Goal: Task Accomplishment & Management: Use online tool/utility

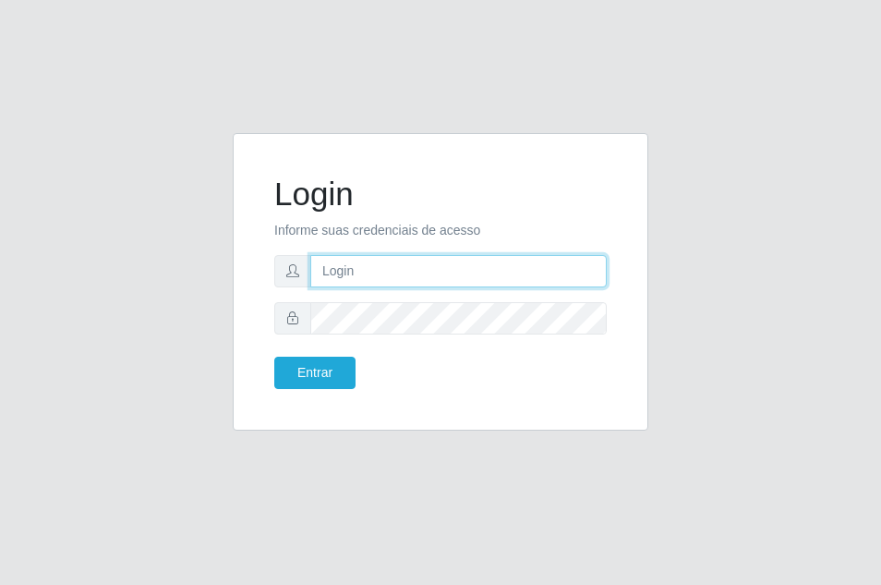
click at [378, 271] on input "text" at bounding box center [458, 271] width 296 height 32
type input "ana@saullus"
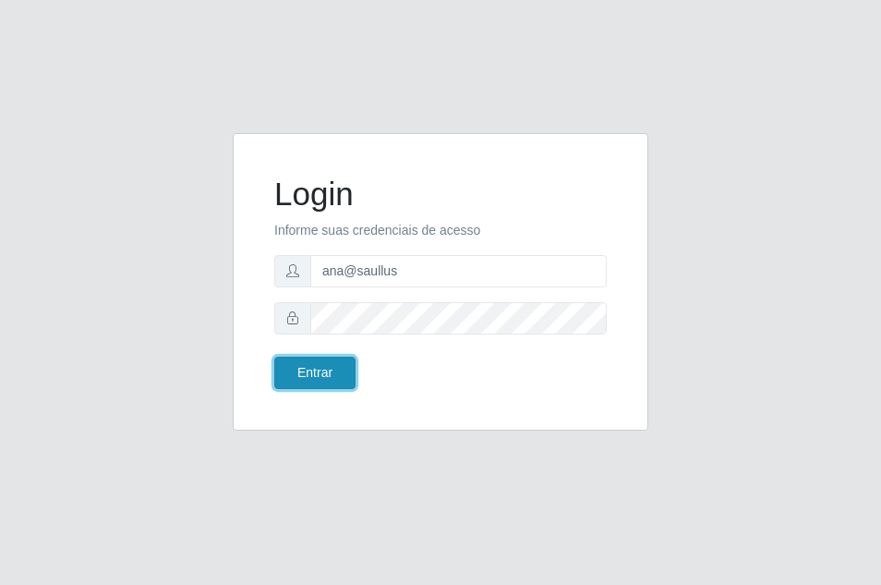
click at [279, 363] on button "Entrar" at bounding box center [314, 372] width 81 height 32
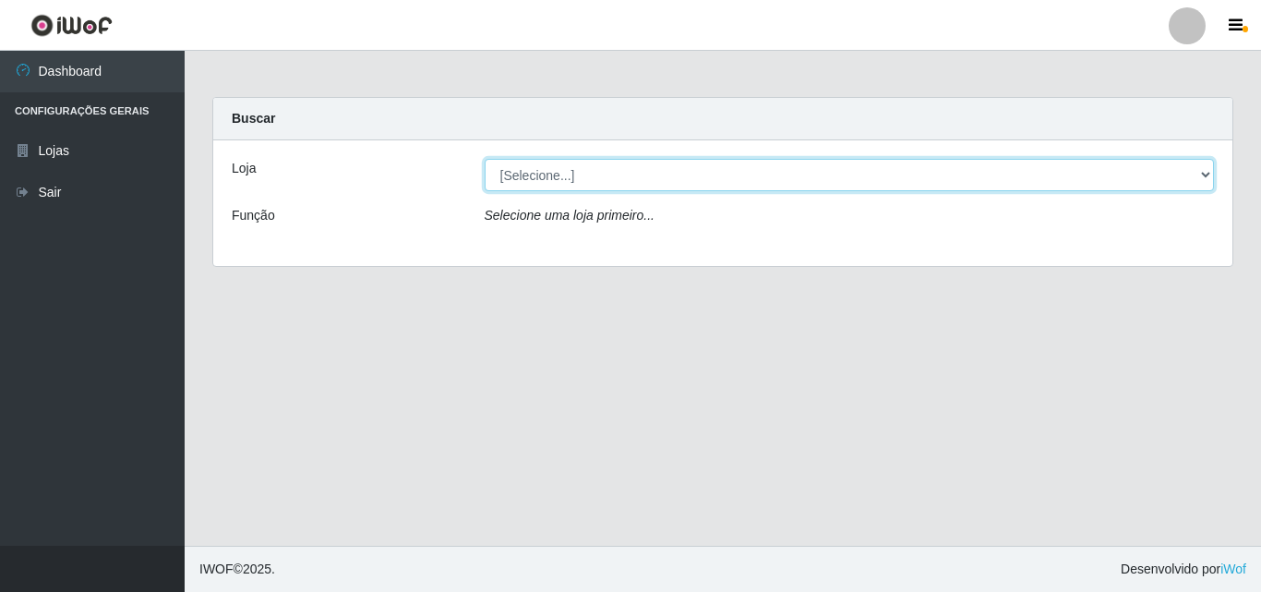
click at [880, 176] on select "[Selecione...] Saullus Supermercados" at bounding box center [850, 175] width 730 height 32
select select "423"
click at [485, 159] on select "[Selecione...] Saullus Supermercados" at bounding box center [850, 175] width 730 height 32
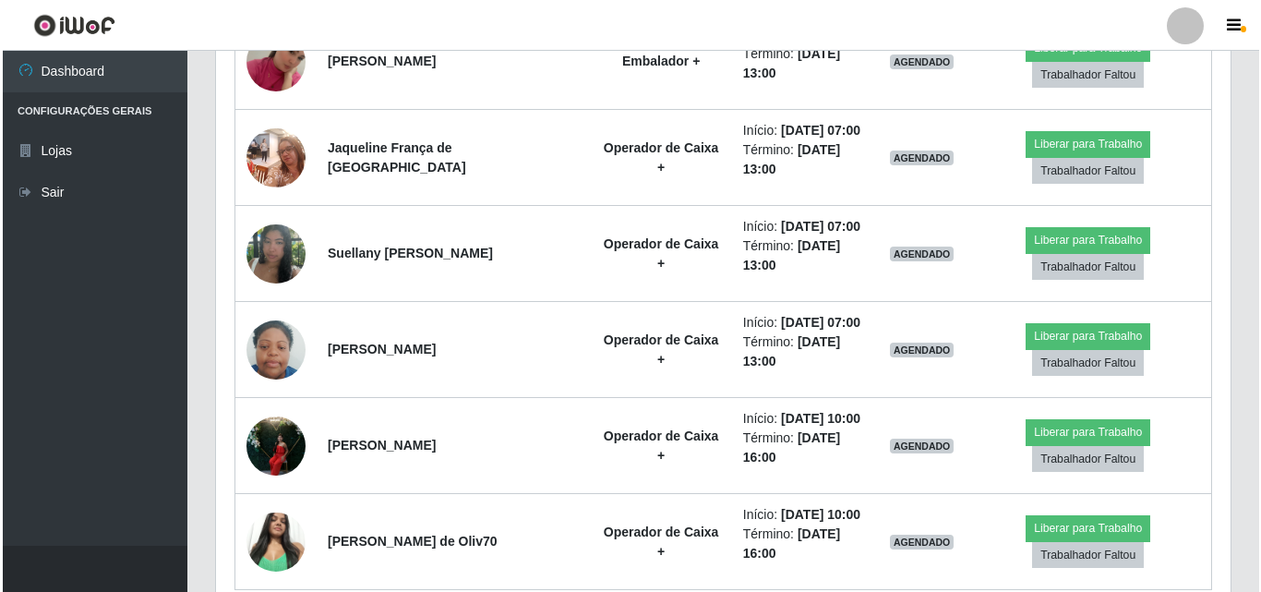
scroll to position [923, 0]
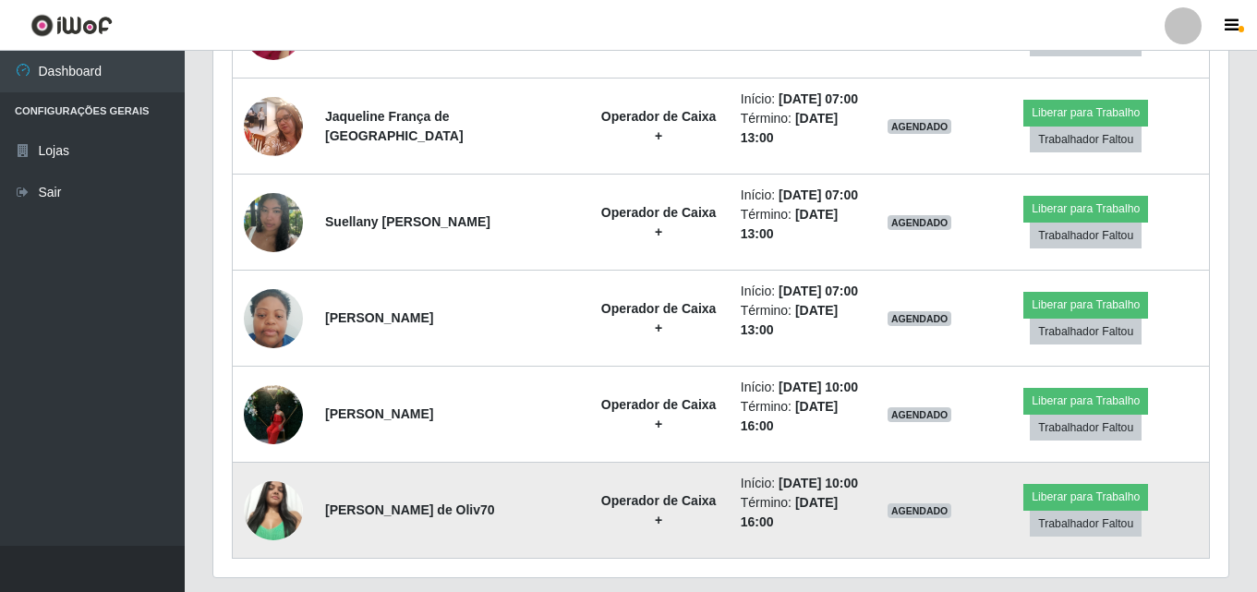
click at [281, 496] on img at bounding box center [273, 510] width 59 height 78
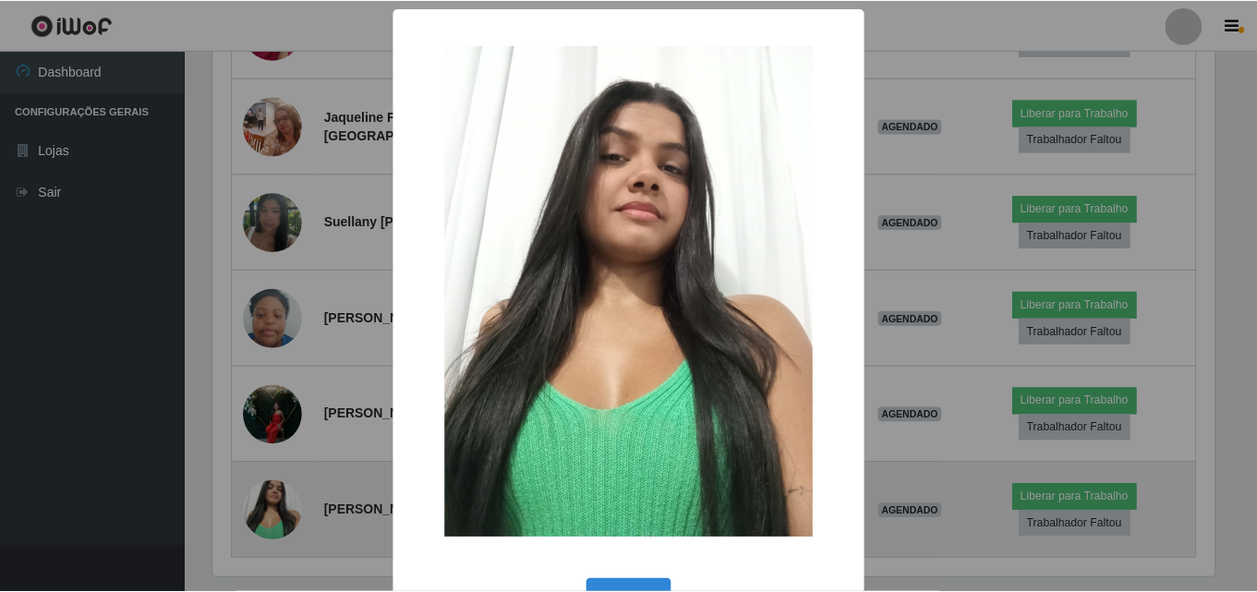
scroll to position [383, 1006]
click at [281, 496] on div "× OK Cancel" at bounding box center [630, 296] width 1261 height 592
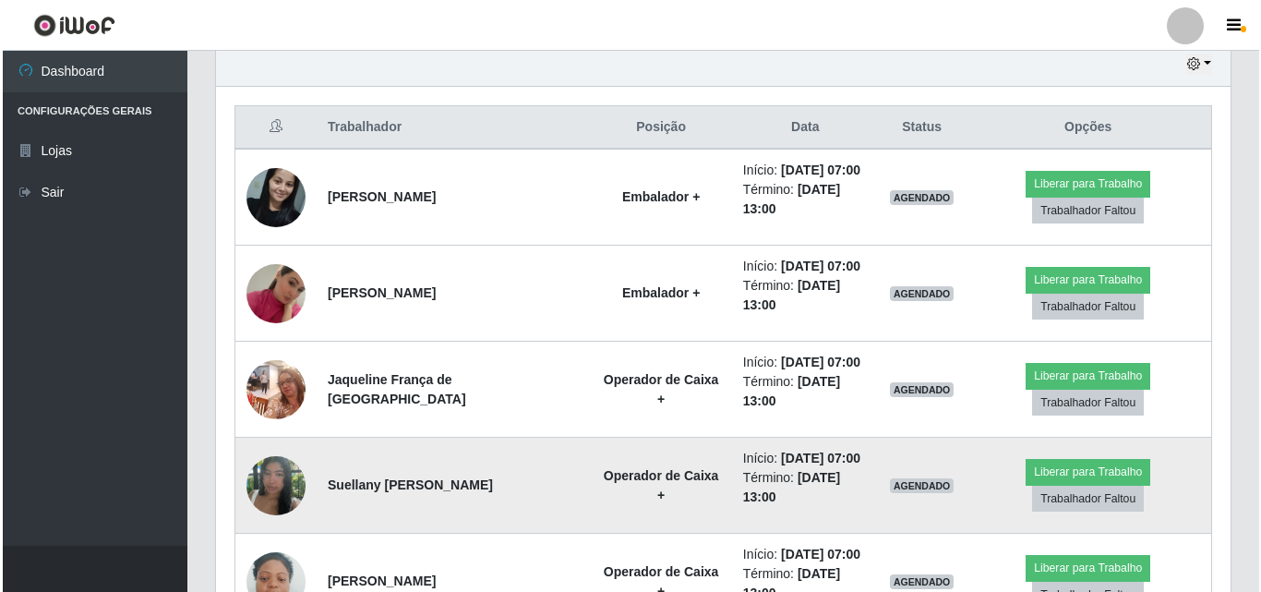
scroll to position [609, 0]
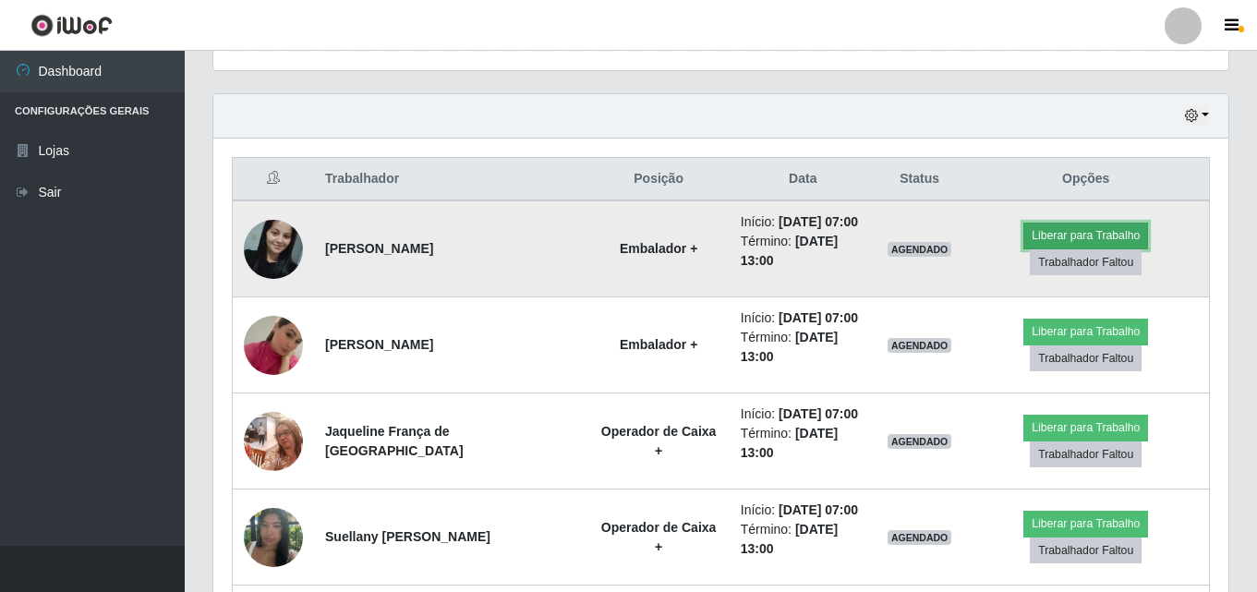
click at [880, 238] on button "Liberar para Trabalho" at bounding box center [1085, 236] width 125 height 26
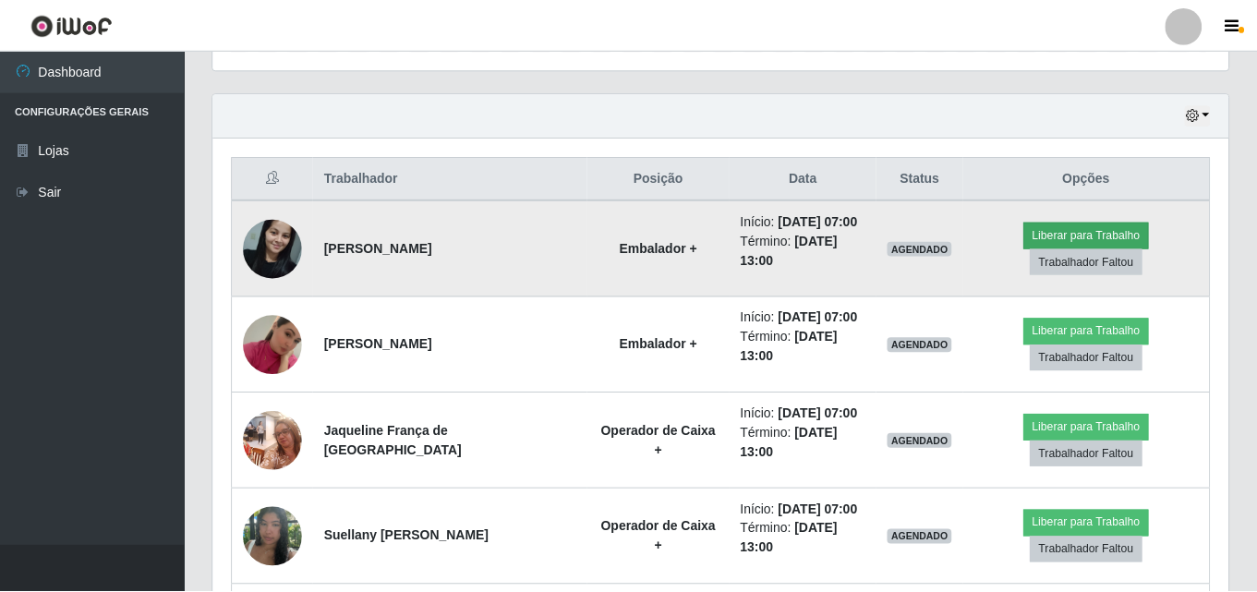
scroll to position [383, 1006]
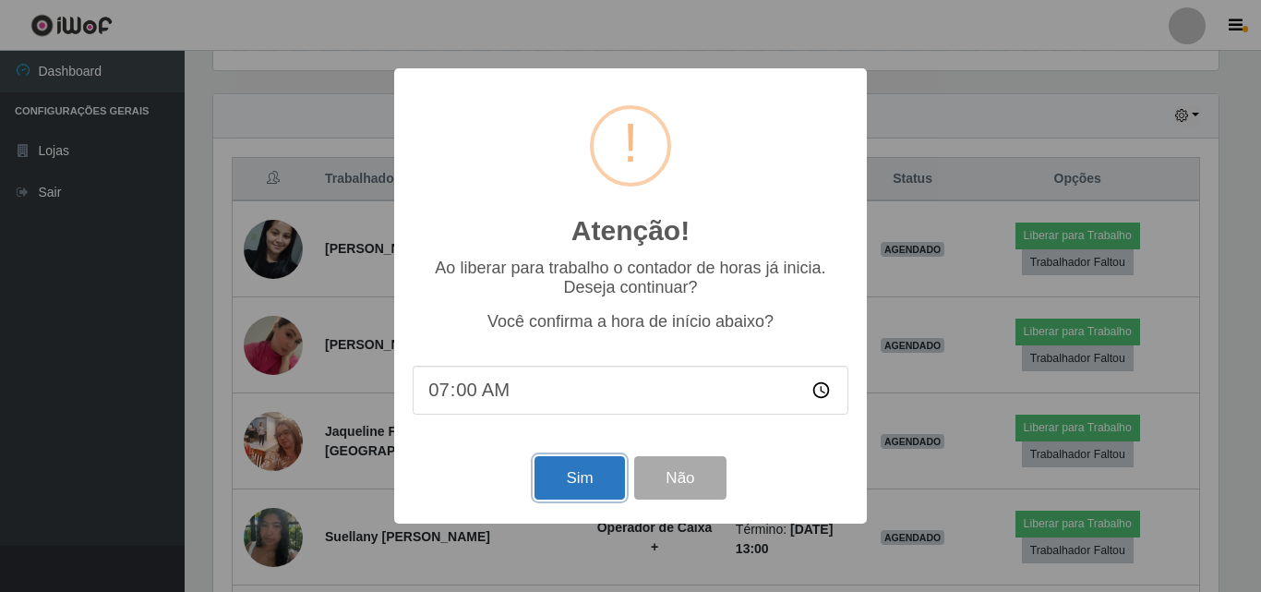
click at [564, 476] on button "Sim" at bounding box center [580, 477] width 90 height 43
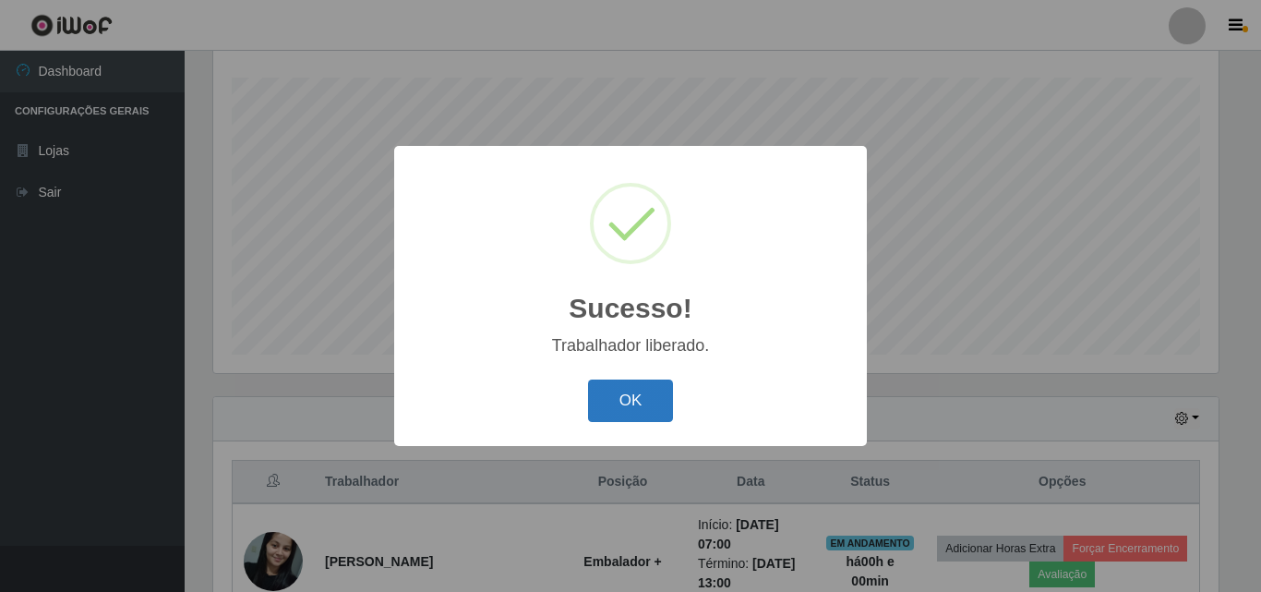
click at [648, 416] on button "OK" at bounding box center [631, 401] width 86 height 43
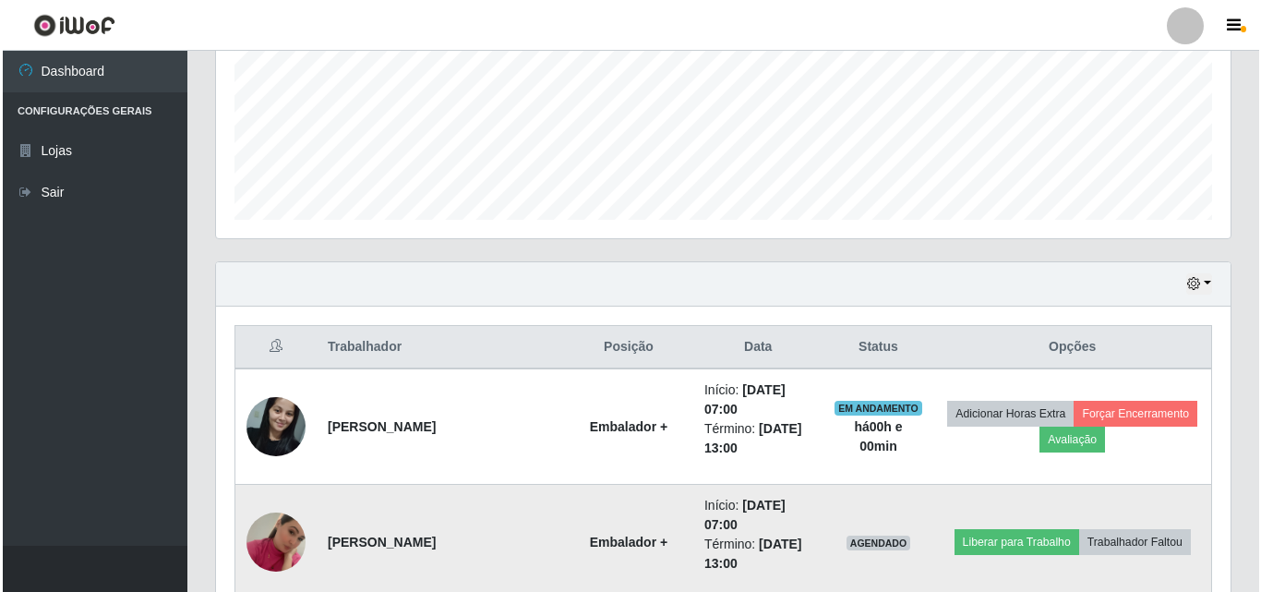
scroll to position [583, 0]
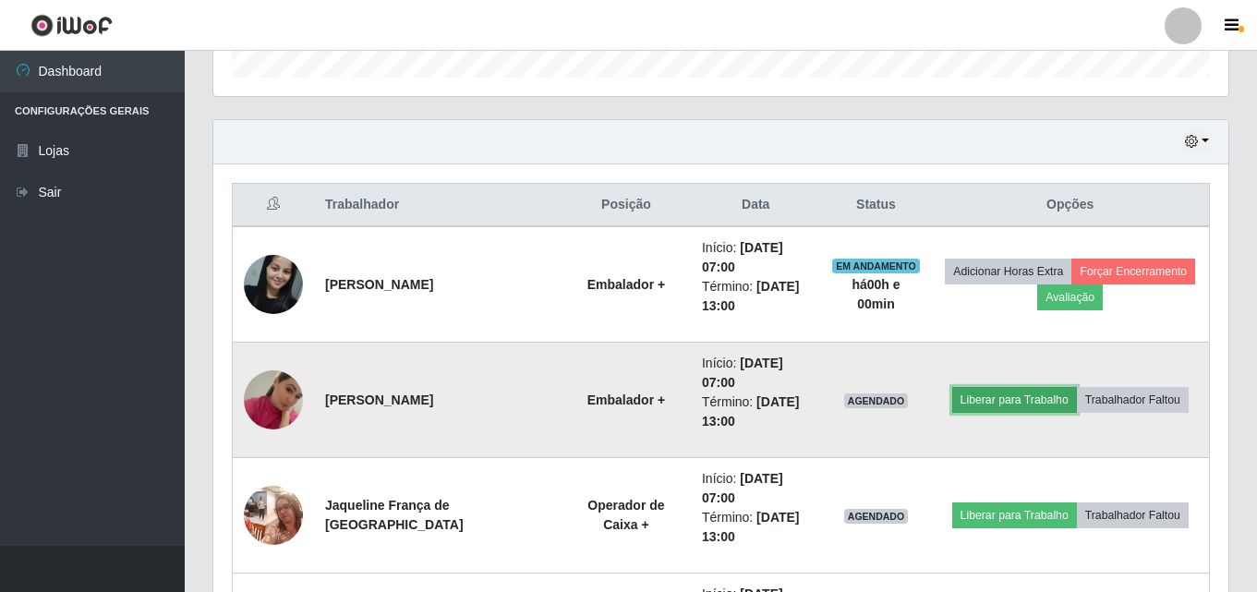
click at [880, 401] on button "Liberar para Trabalho" at bounding box center [1014, 400] width 125 height 26
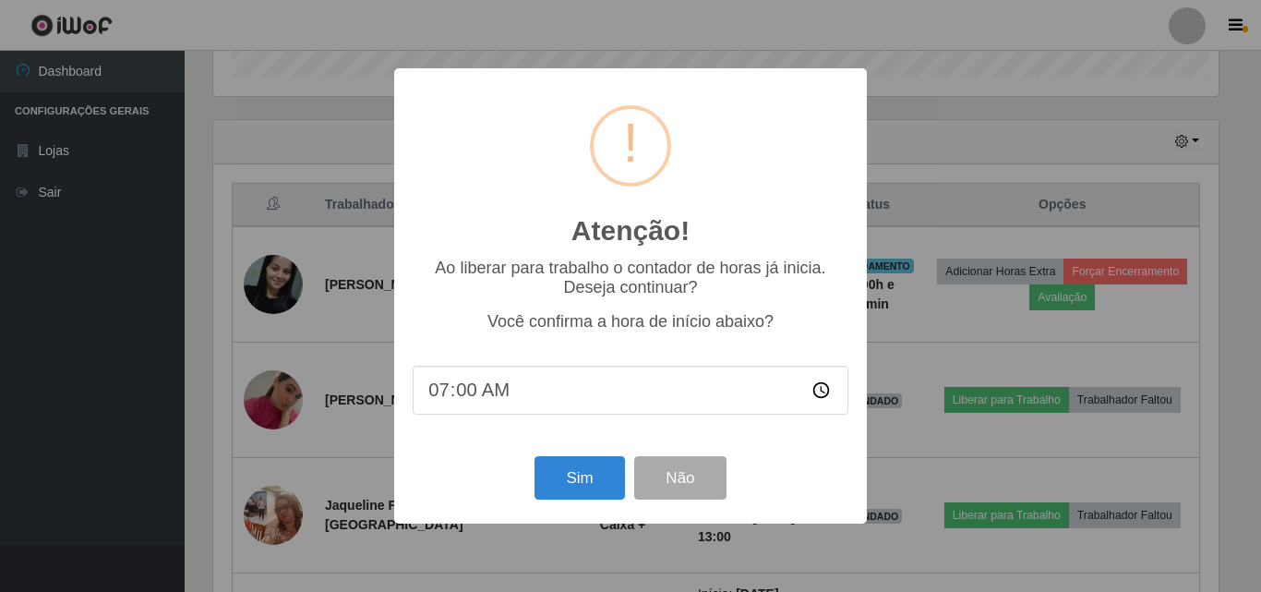
scroll to position [383, 1006]
click at [592, 482] on button "Sim" at bounding box center [580, 477] width 90 height 43
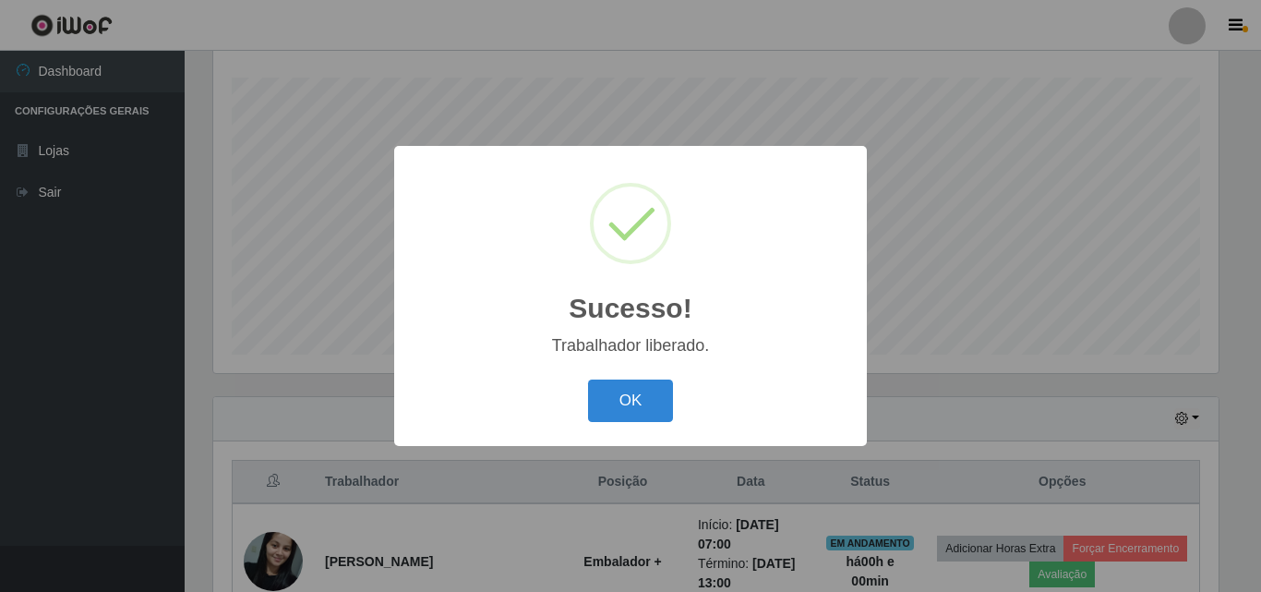
click at [629, 425] on div "OK Cancel" at bounding box center [631, 400] width 436 height 53
click at [633, 399] on button "OK" at bounding box center [631, 401] width 86 height 43
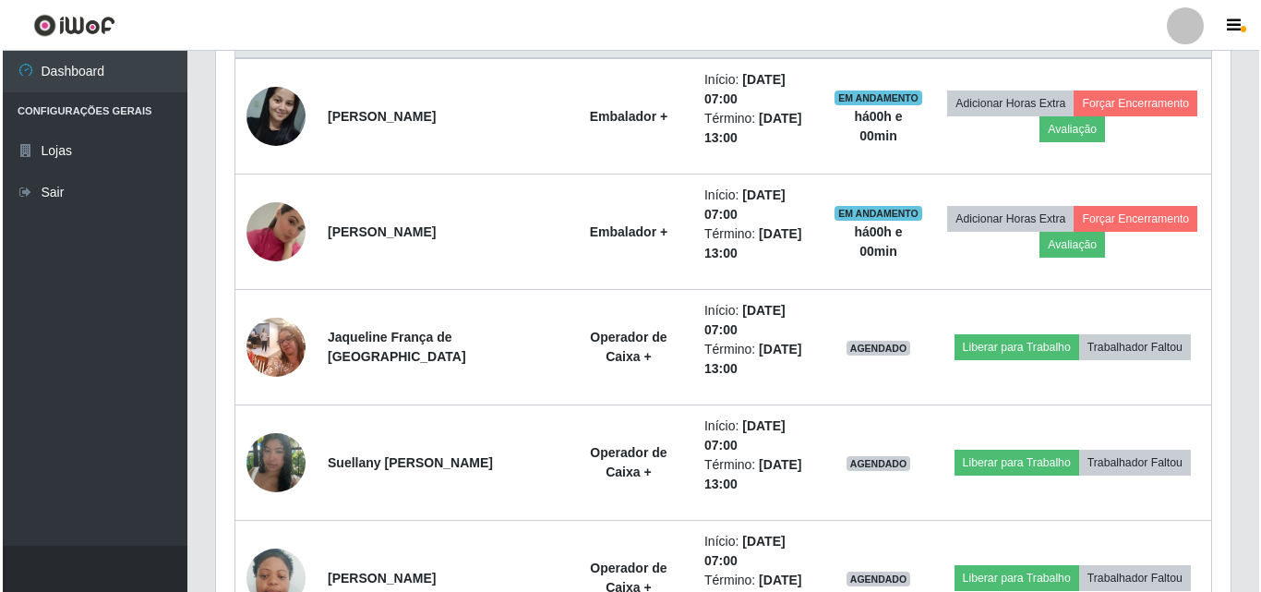
scroll to position [767, 0]
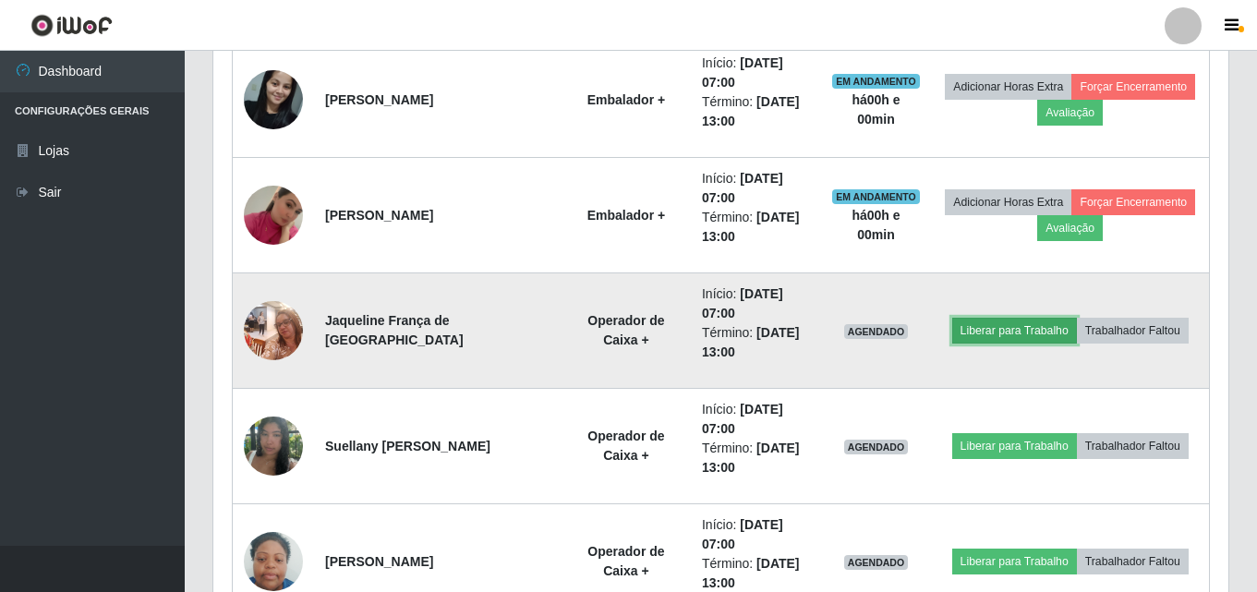
click at [880, 334] on button "Liberar para Trabalho" at bounding box center [1014, 331] width 125 height 26
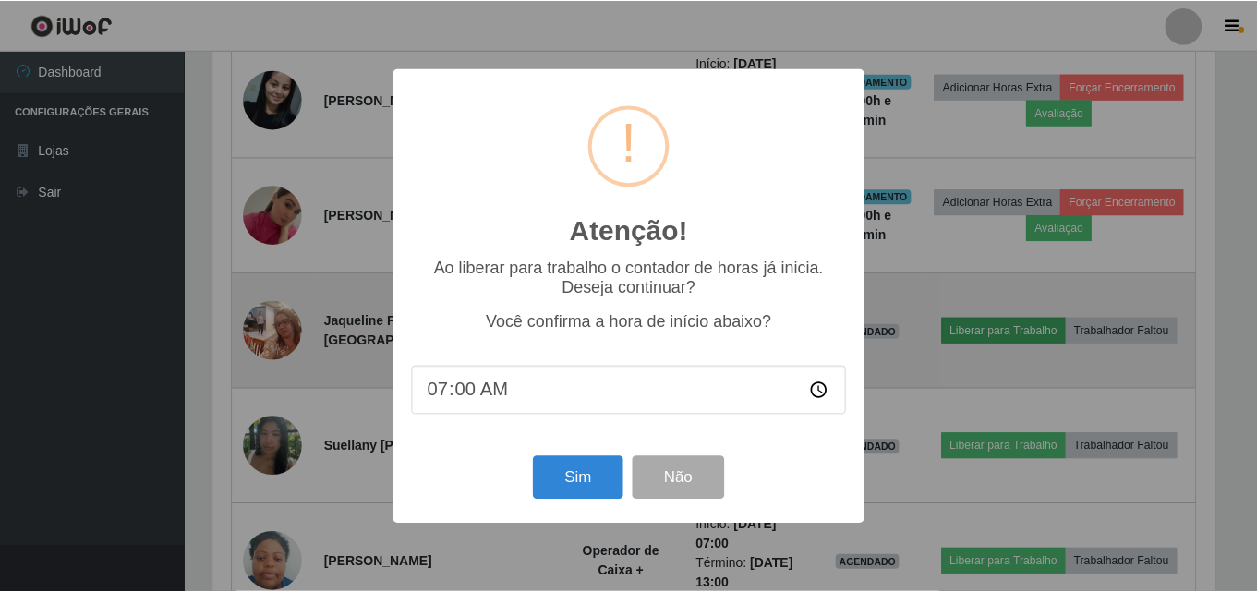
scroll to position [383, 1006]
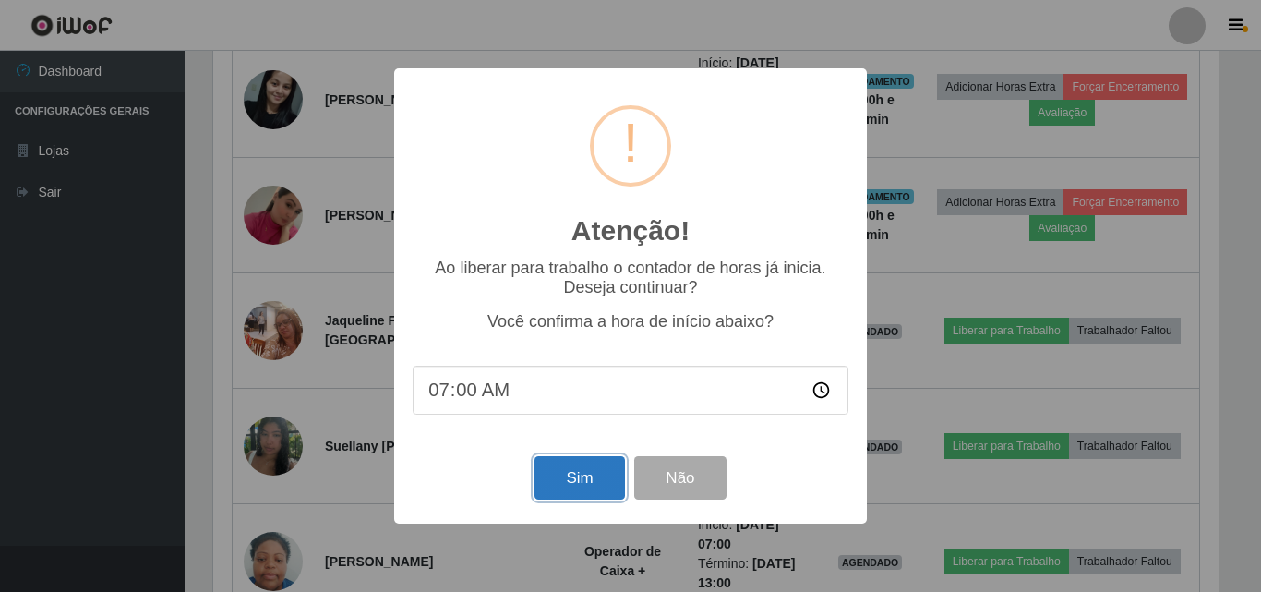
click at [590, 477] on button "Sim" at bounding box center [580, 477] width 90 height 43
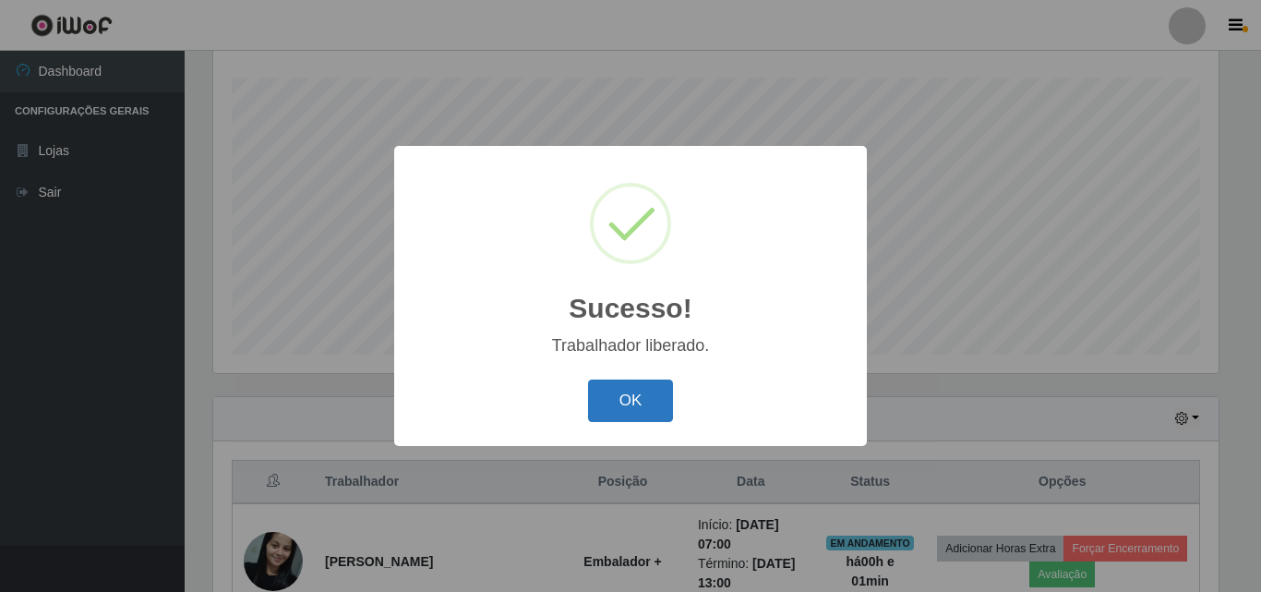
click at [633, 403] on button "OK" at bounding box center [631, 401] width 86 height 43
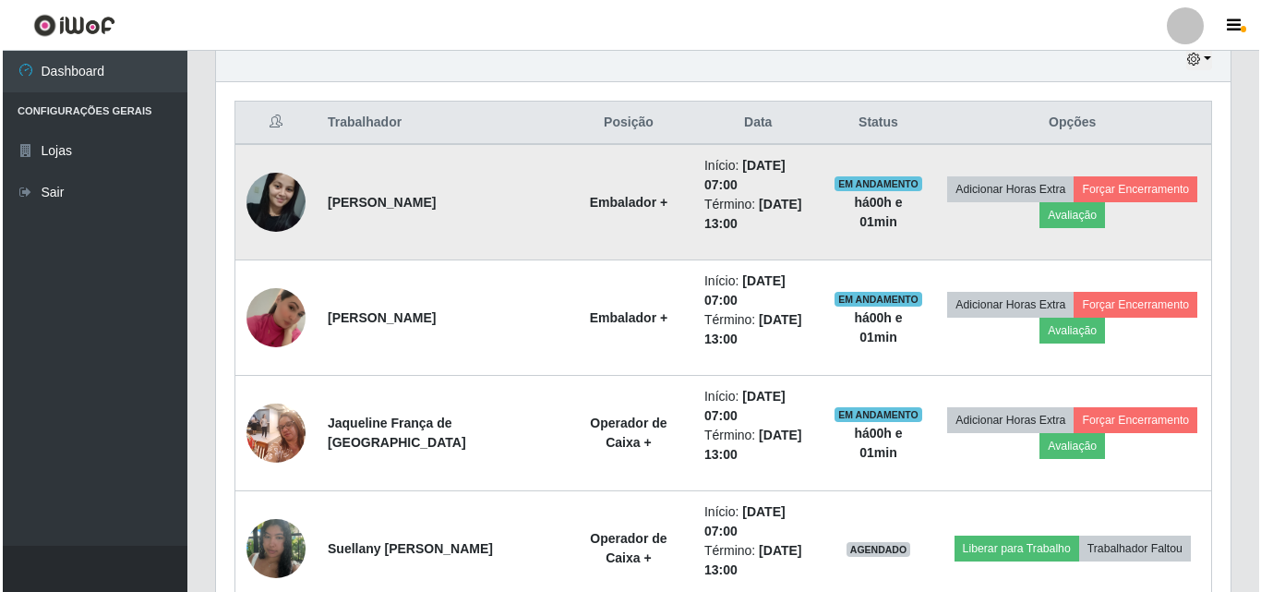
scroll to position [767, 0]
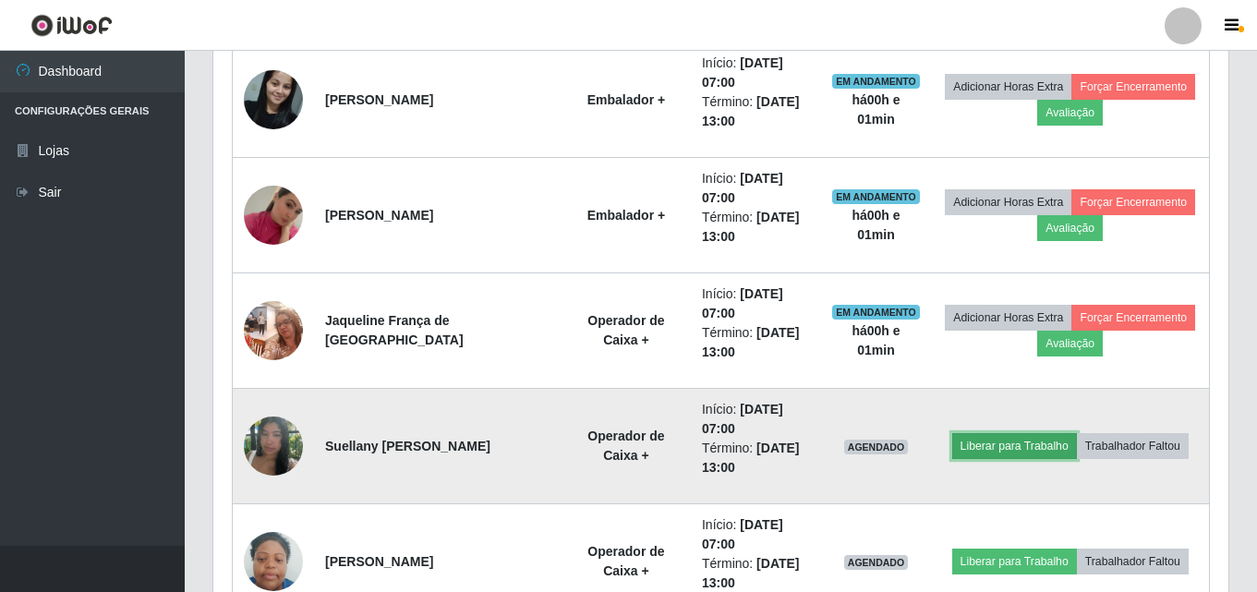
click at [880, 442] on button "Liberar para Trabalho" at bounding box center [1014, 446] width 125 height 26
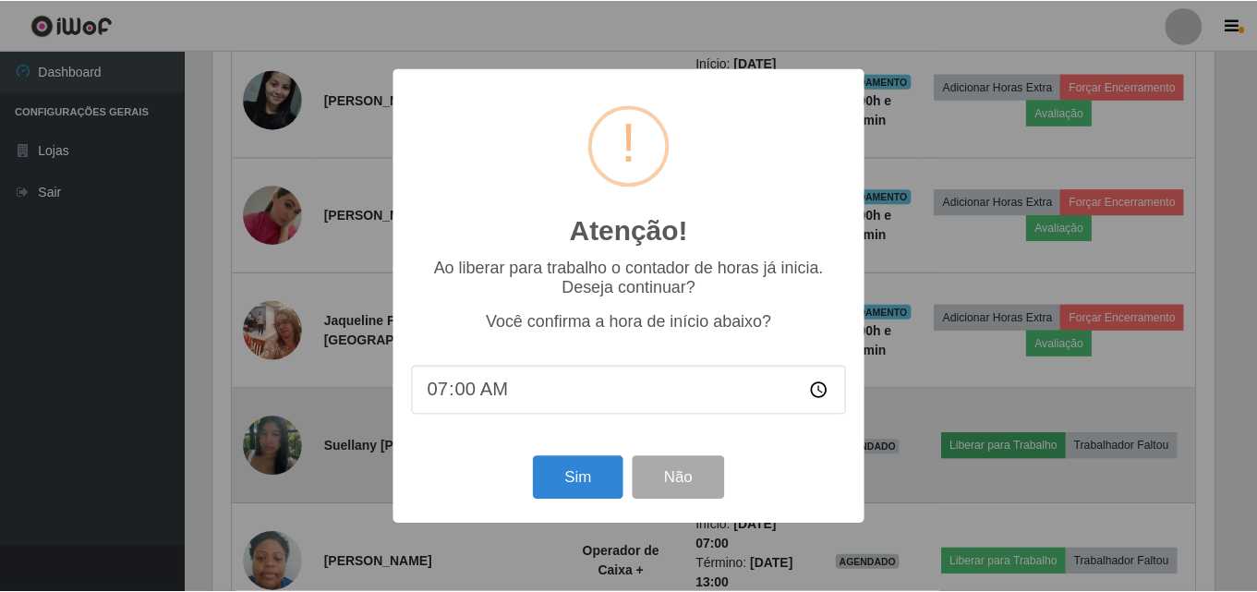
scroll to position [383, 1006]
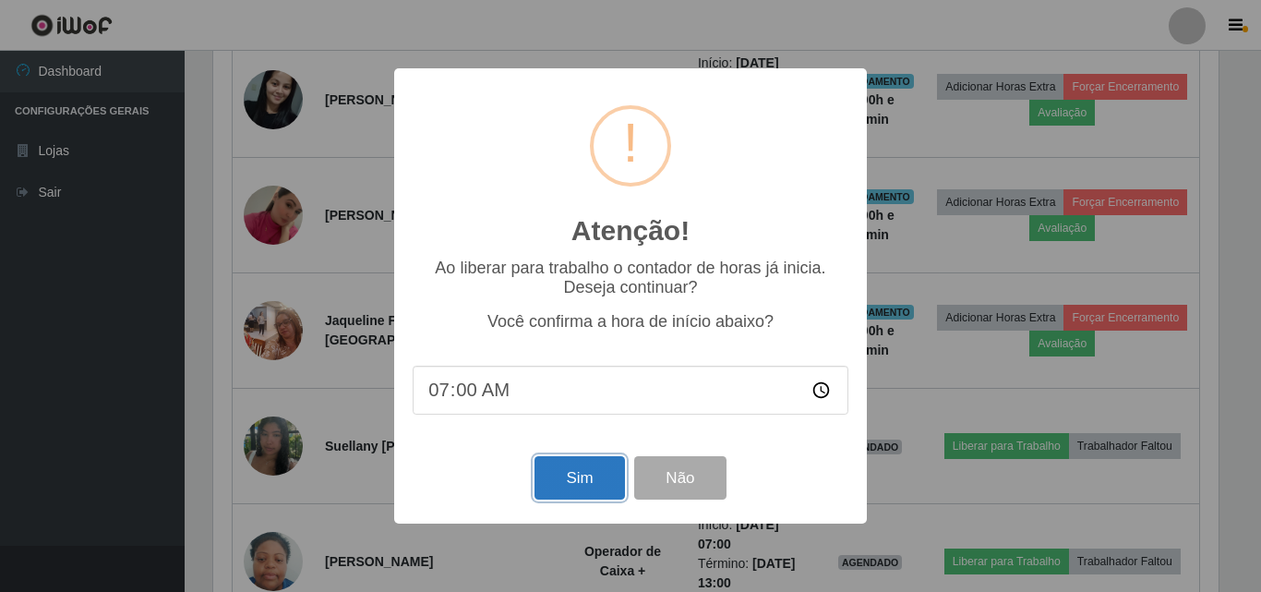
click at [568, 483] on button "Sim" at bounding box center [580, 477] width 90 height 43
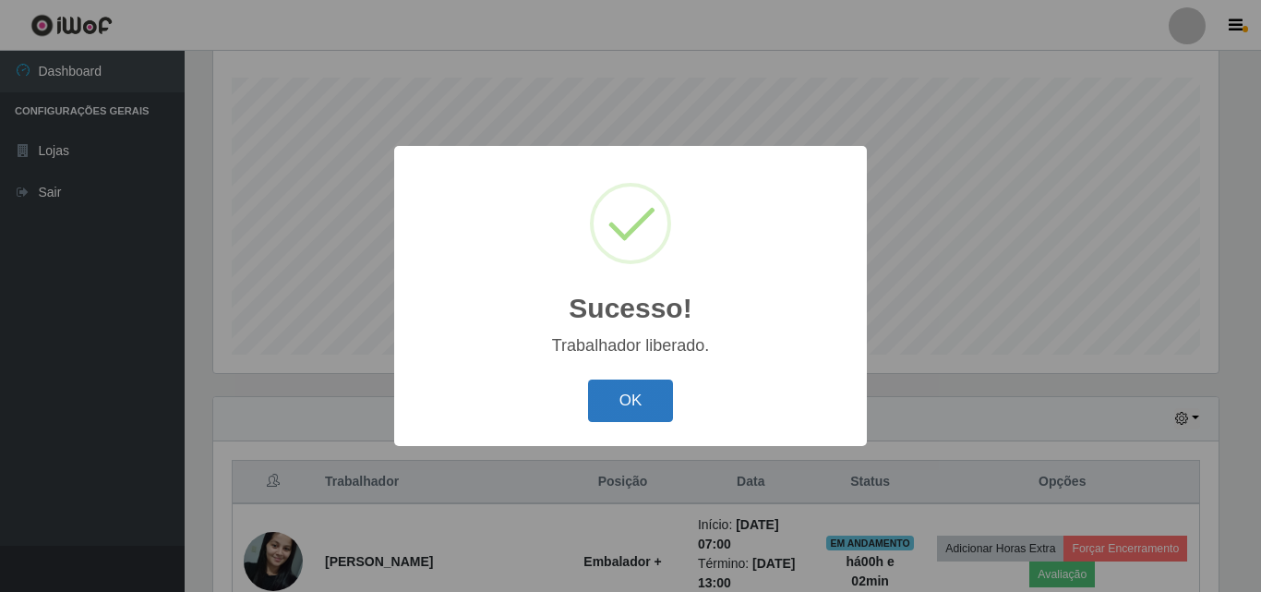
click at [605, 416] on button "OK" at bounding box center [631, 401] width 86 height 43
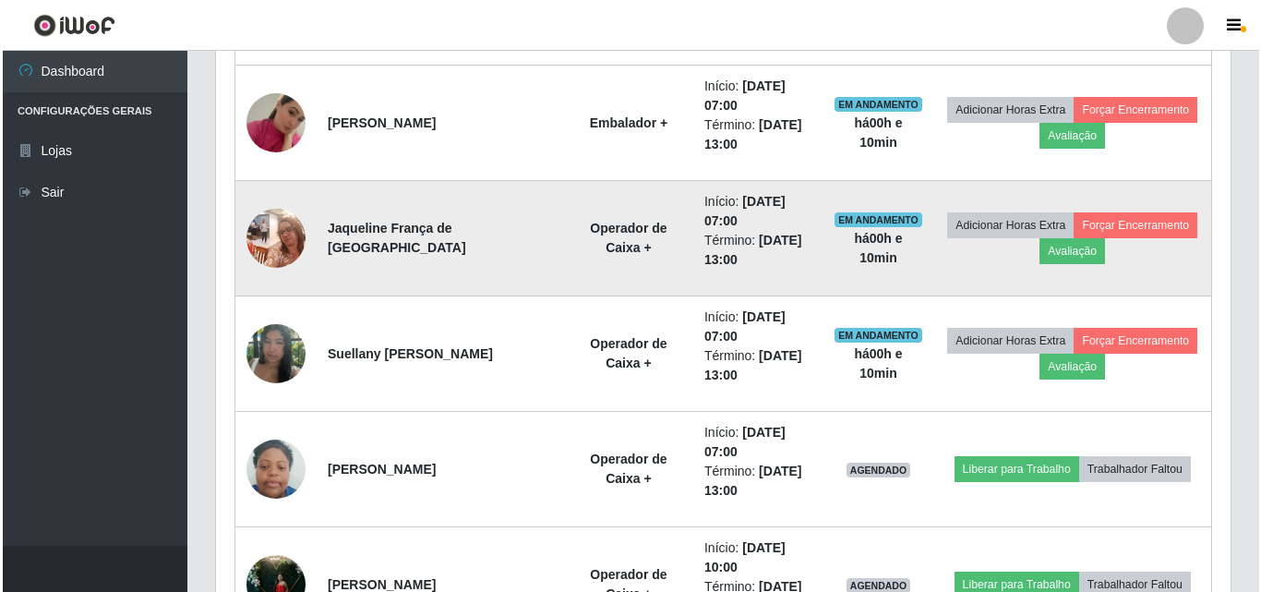
scroll to position [952, 0]
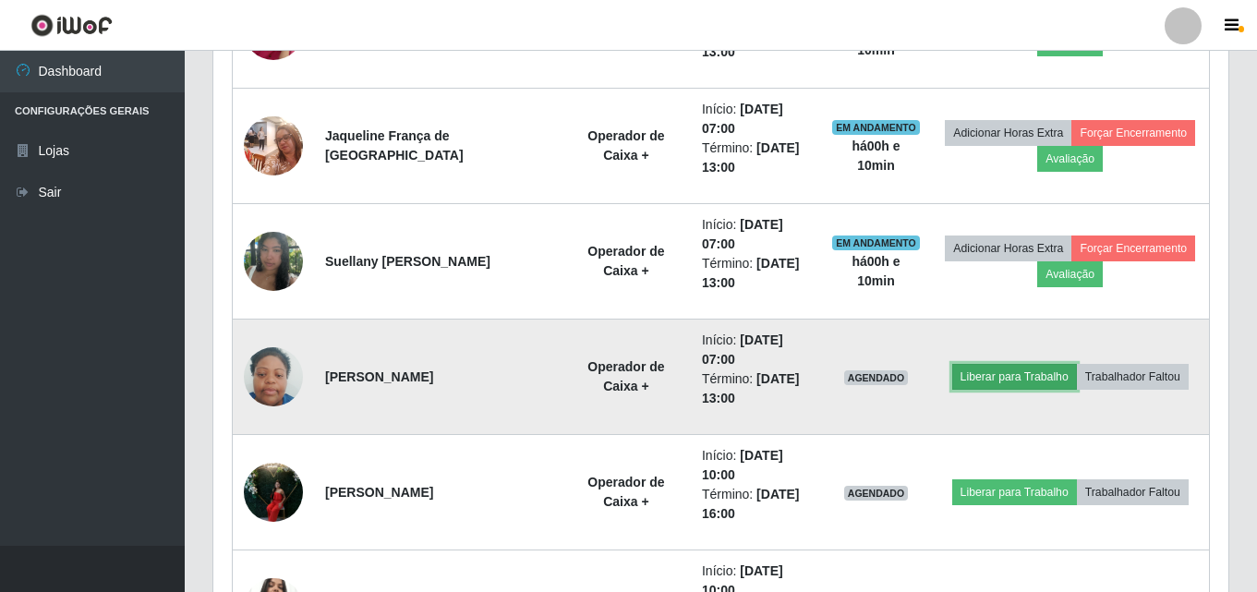
click at [880, 369] on button "Liberar para Trabalho" at bounding box center [1014, 377] width 125 height 26
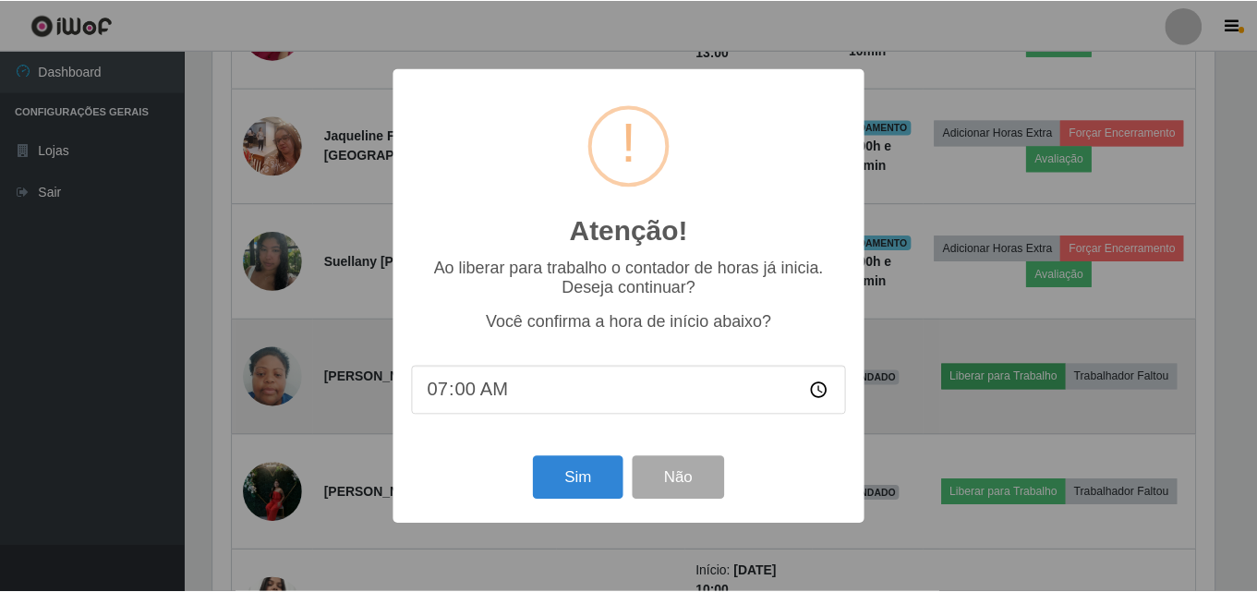
scroll to position [383, 1006]
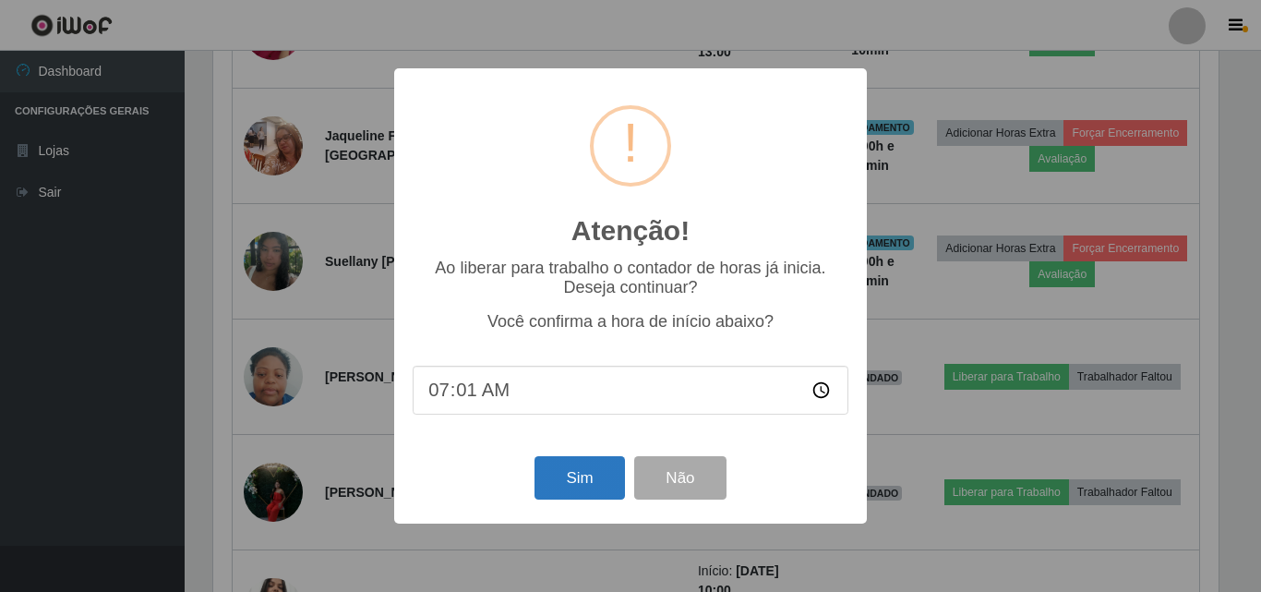
type input "07:10"
click at [554, 488] on button "Sim" at bounding box center [580, 477] width 90 height 43
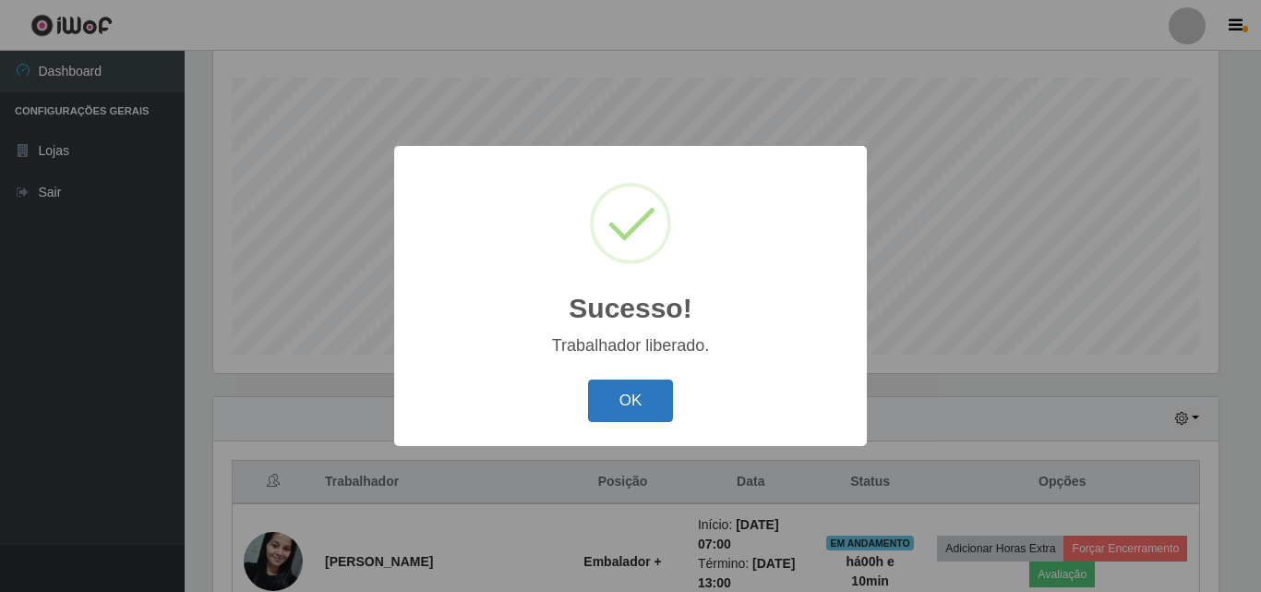
click at [642, 418] on button "OK" at bounding box center [631, 401] width 86 height 43
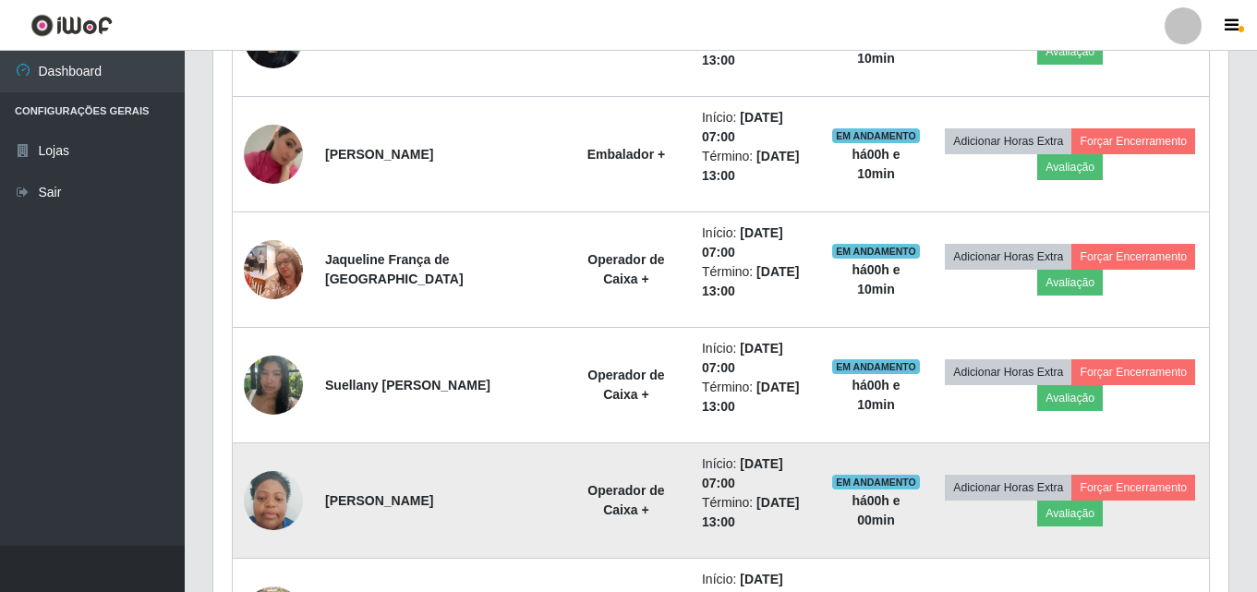
scroll to position [860, 0]
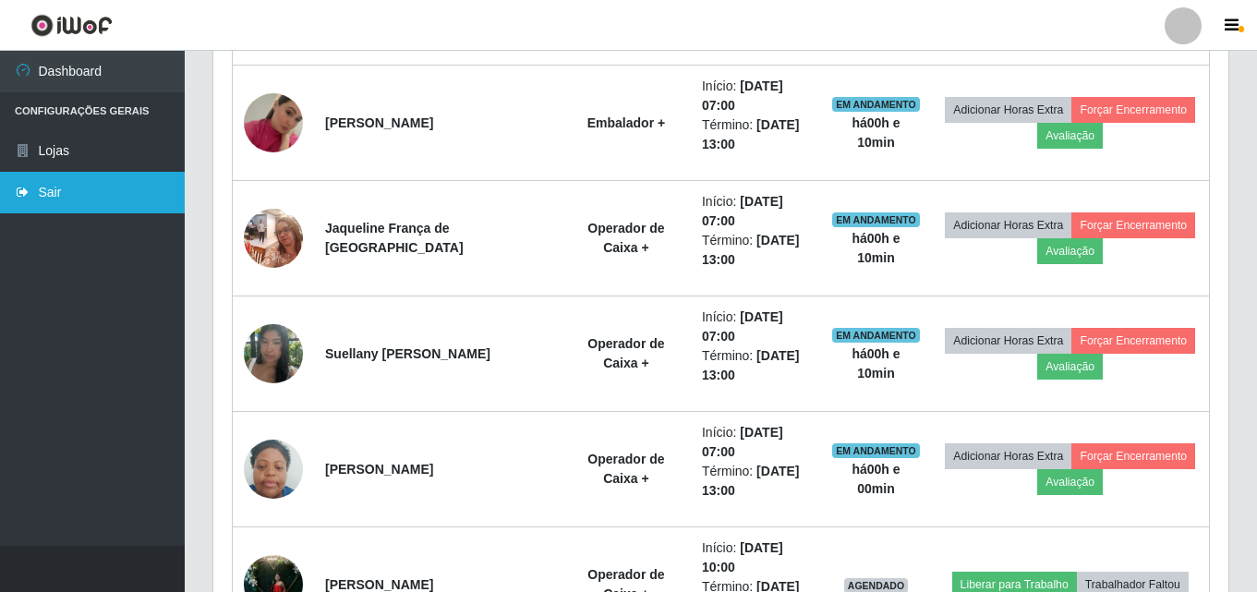
click at [73, 181] on link "Sair" at bounding box center [92, 193] width 185 height 42
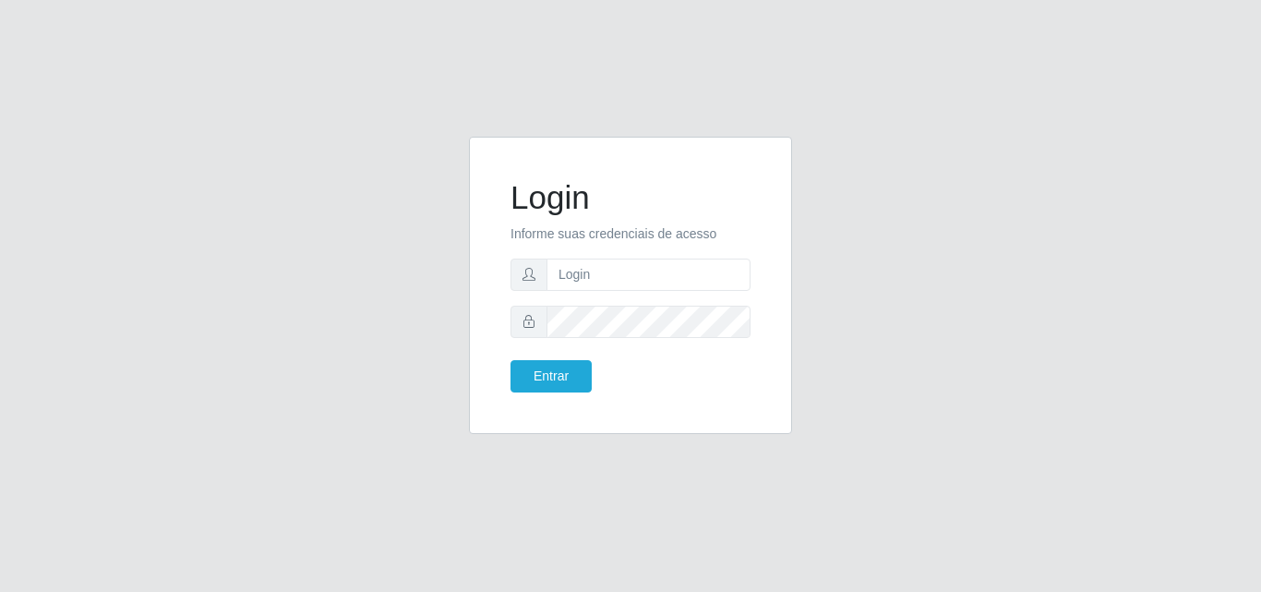
click at [72, 181] on div "Login Informe suas credenciais de acesso Entrar" at bounding box center [630, 296] width 1261 height 592
click at [66, 204] on div "Login Informe suas credenciais de acesso Entrar" at bounding box center [630, 296] width 1261 height 592
drag, startPoint x: 70, startPoint y: 167, endPoint x: 0, endPoint y: 403, distance: 245.7
click at [0, 383] on div "Login Informe suas credenciais de acesso Entrar" at bounding box center [630, 296] width 1261 height 592
